Goal: Navigation & Orientation: Find specific page/section

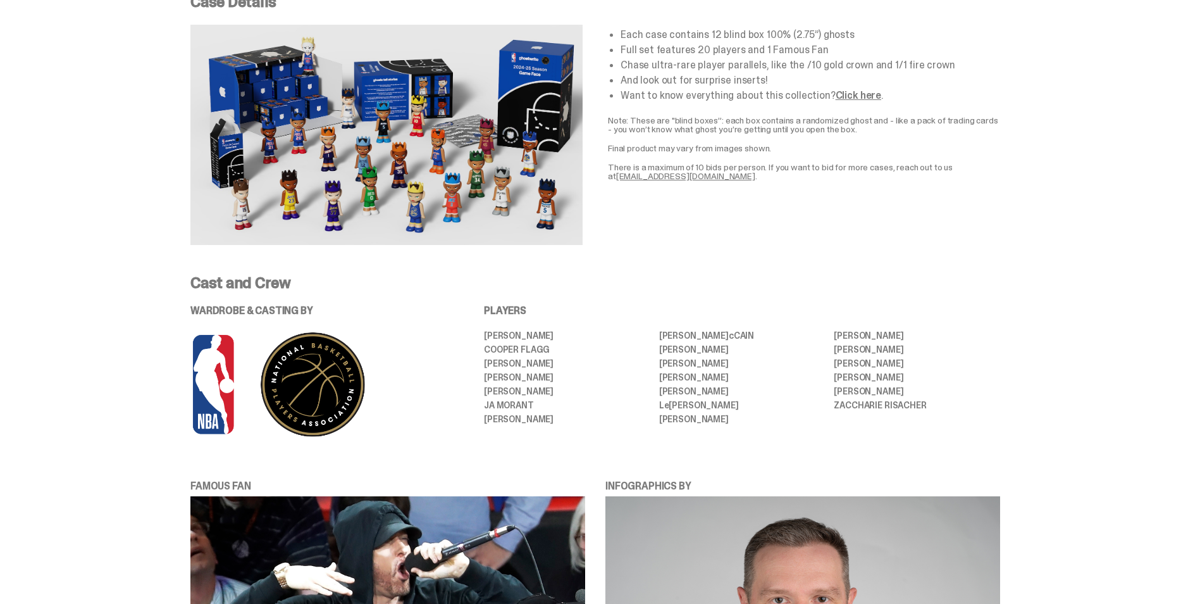
scroll to position [570, 0]
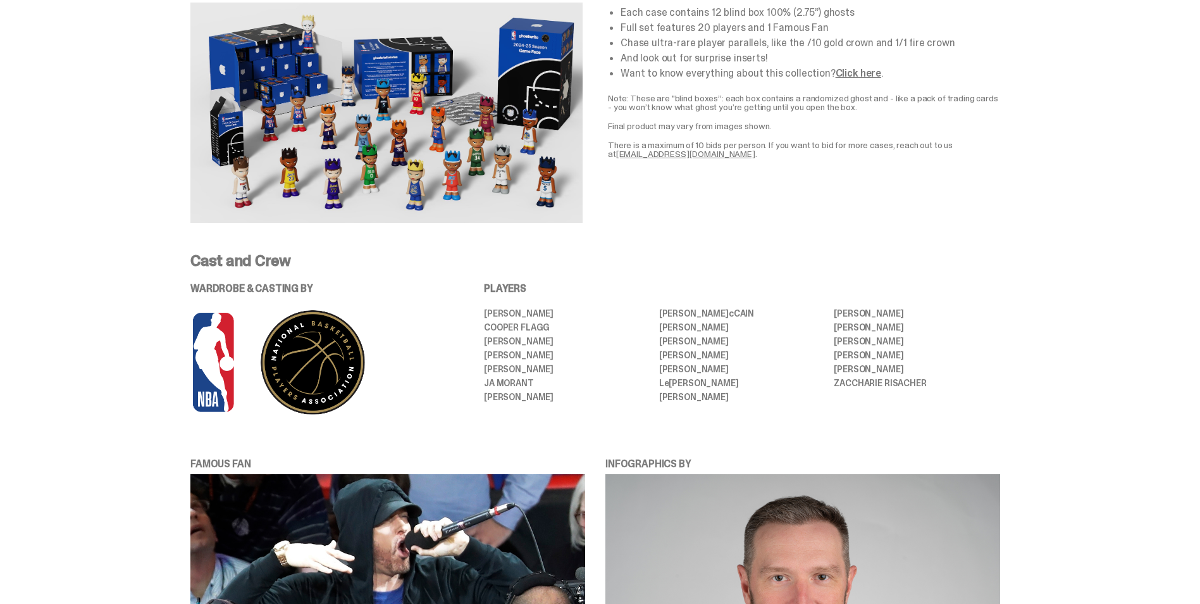
click at [457, 144] on img at bounding box center [386, 113] width 392 height 220
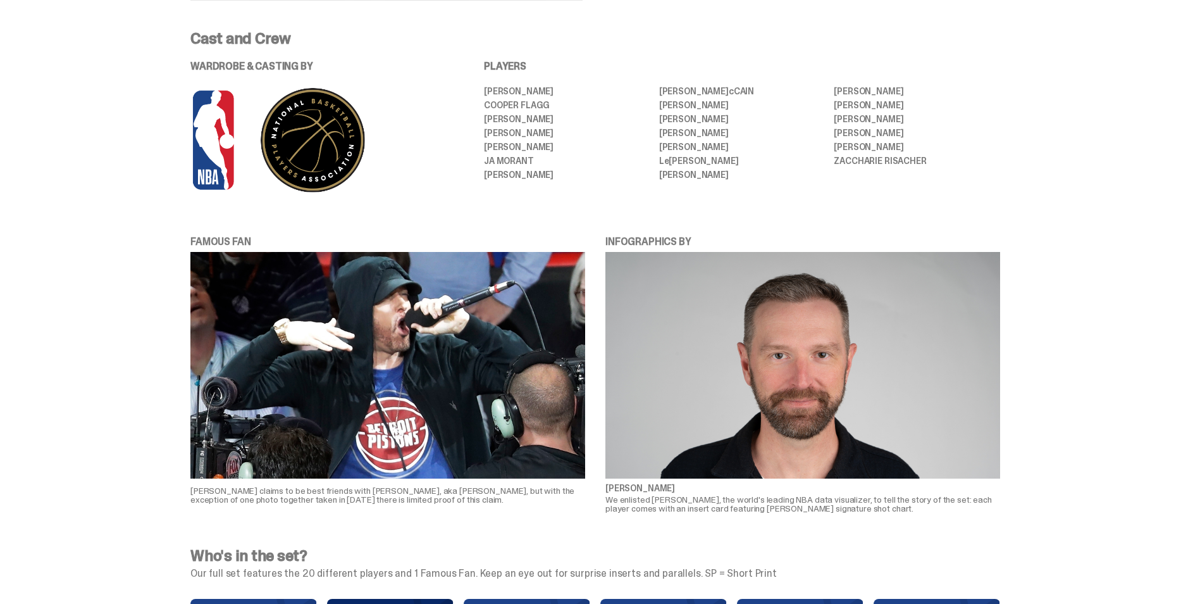
scroll to position [823, 0]
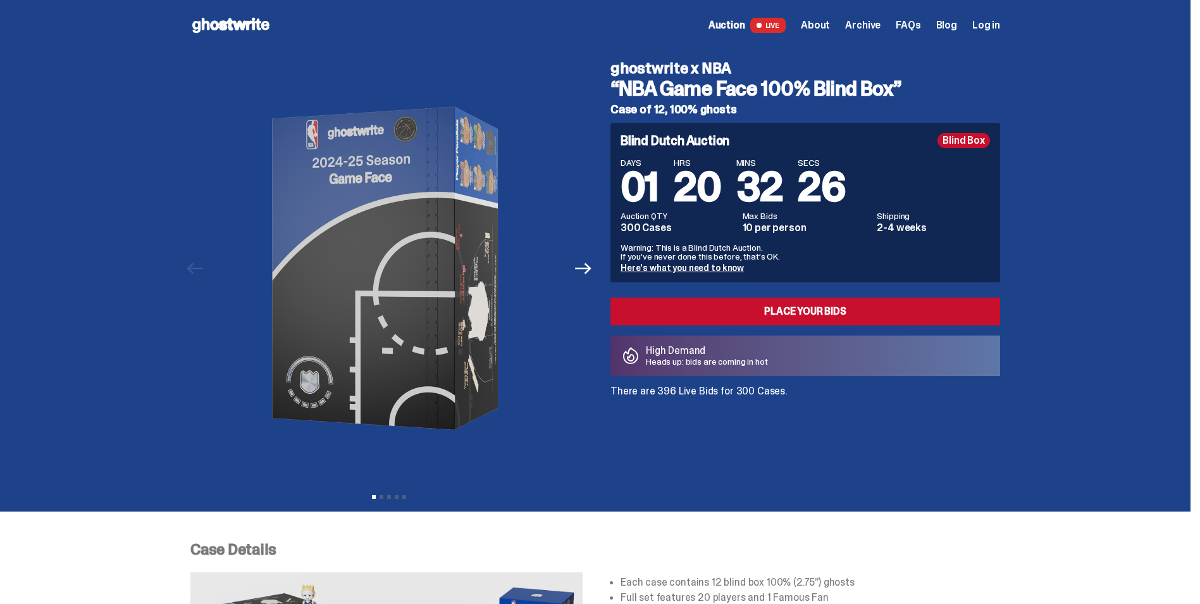
click at [745, 25] on span "Auction" at bounding box center [727, 25] width 37 height 10
click at [819, 24] on span "About" at bounding box center [815, 25] width 29 height 10
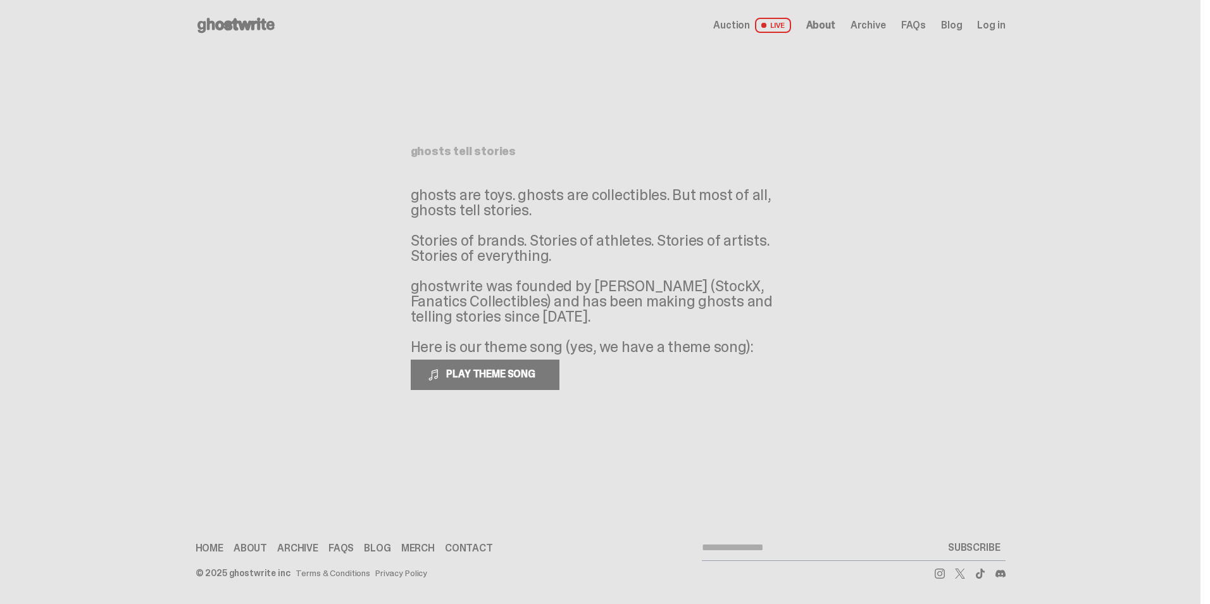
click at [864, 22] on span "Archive" at bounding box center [867, 25] width 35 height 10
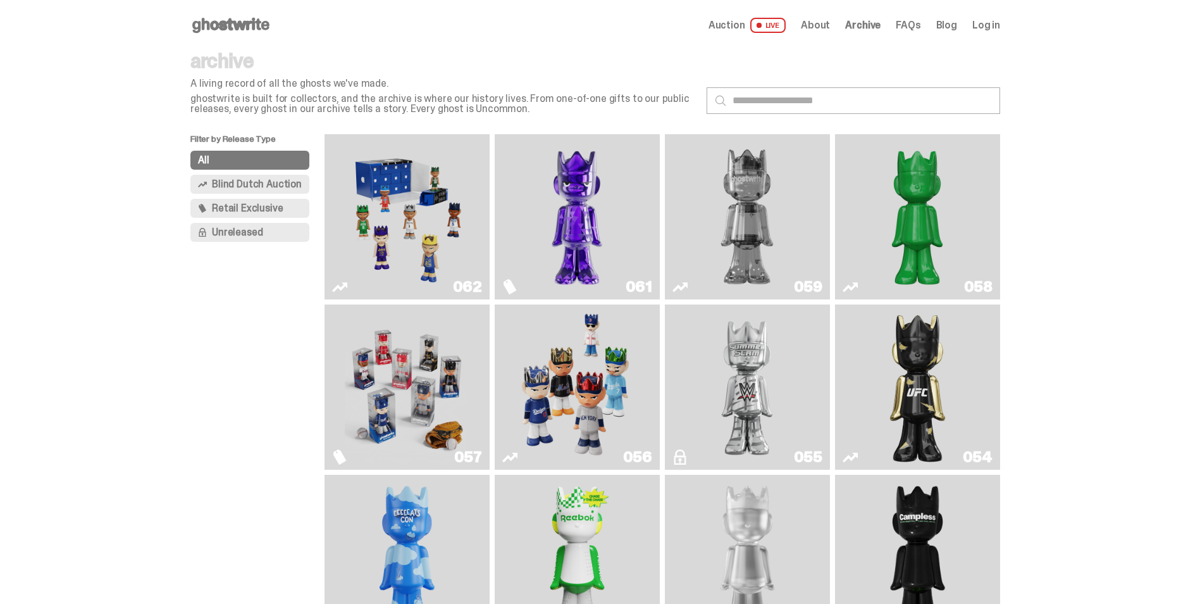
click at [745, 397] on img "I Was There SummerSlam" at bounding box center [747, 386] width 124 height 155
click at [875, 23] on span "Archive" at bounding box center [862, 25] width 35 height 10
click at [762, 27] on span at bounding box center [759, 25] width 5 height 5
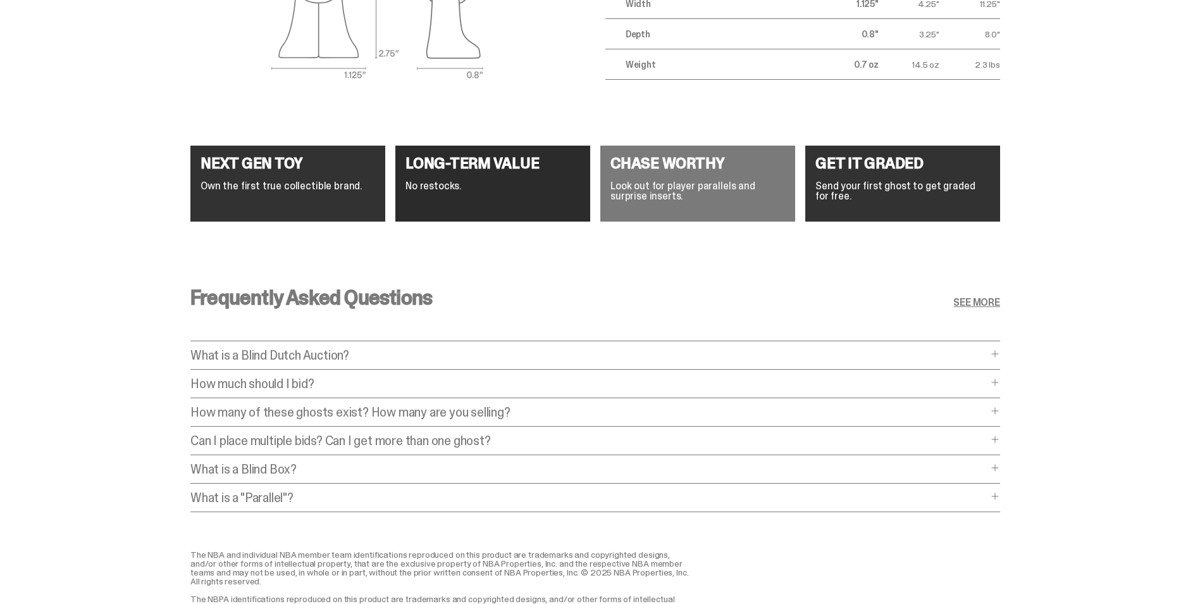
scroll to position [4921, 0]
